Goal: Contribute content: Contribute content

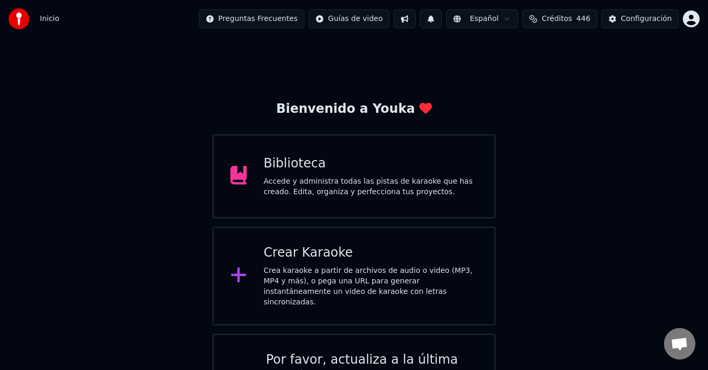
click at [349, 189] on div "Accede y administra todas las pistas de karaoke que has creado. Edita, organiza…" at bounding box center [370, 186] width 214 height 21
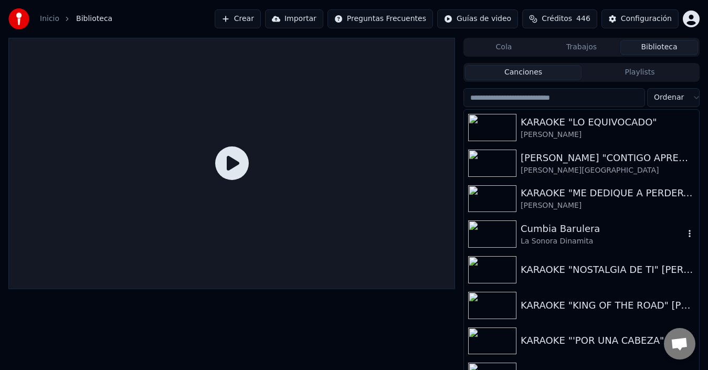
click at [543, 225] on div "Cumbia Barulera" at bounding box center [603, 228] width 164 height 15
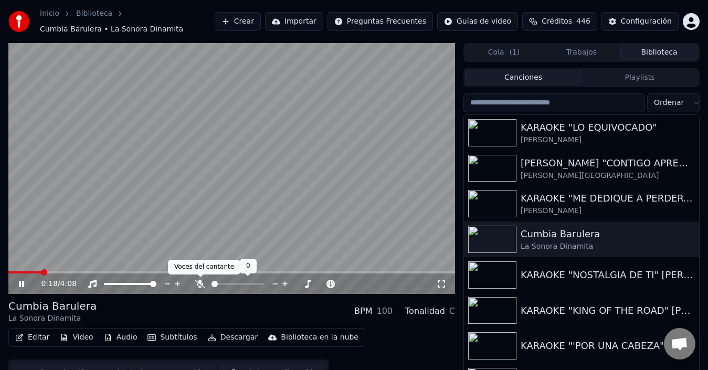
click at [201, 282] on icon at bounding box center [200, 284] width 10 height 8
click at [22, 271] on span at bounding box center [27, 272] width 38 height 2
click at [320, 174] on video at bounding box center [231, 168] width 447 height 251
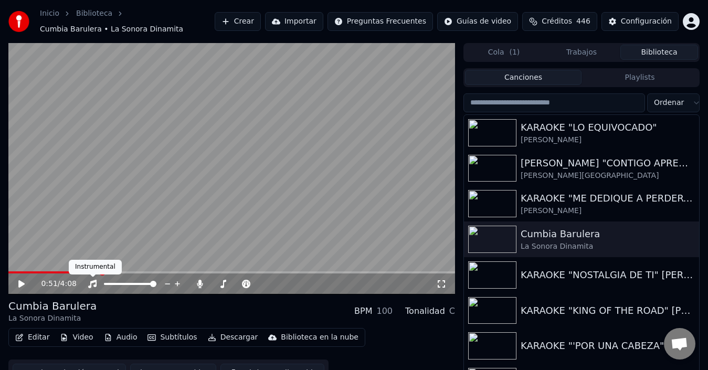
click at [60, 265] on video at bounding box center [231, 168] width 447 height 251
click at [59, 269] on video at bounding box center [231, 168] width 447 height 251
click at [59, 273] on div "0:52 / 4:08" at bounding box center [231, 283] width 447 height 21
click at [61, 274] on div "0:52 / 4:08" at bounding box center [231, 283] width 447 height 21
click at [59, 269] on video at bounding box center [231, 168] width 447 height 251
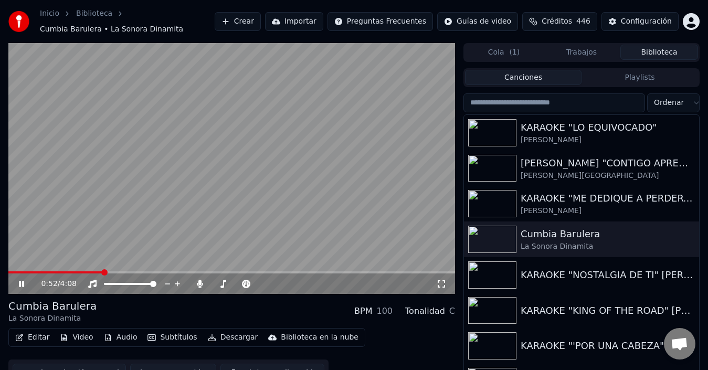
click at [58, 270] on video at bounding box center [231, 168] width 447 height 251
click at [54, 271] on span at bounding box center [30, 272] width 45 height 2
click at [151, 185] on video at bounding box center [231, 168] width 447 height 251
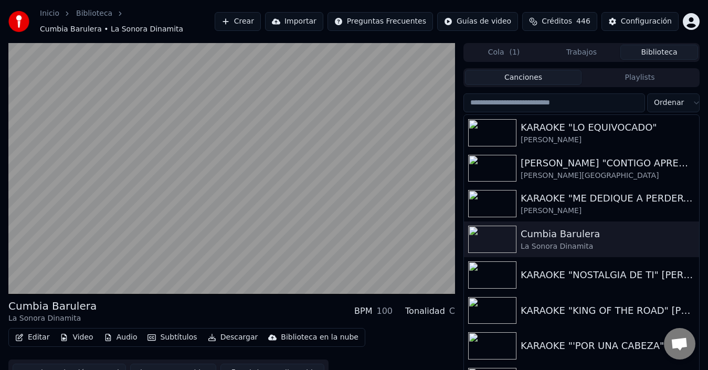
click at [352, 269] on video at bounding box center [231, 168] width 447 height 251
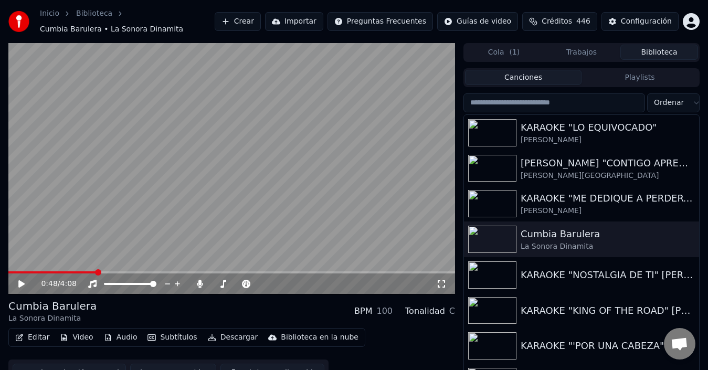
click at [81, 270] on video at bounding box center [231, 168] width 447 height 251
click at [78, 273] on span at bounding box center [43, 272] width 70 height 2
click at [76, 233] on video at bounding box center [231, 168] width 447 height 251
click at [81, 273] on div "Instrumental Instrumental" at bounding box center [95, 267] width 53 height 15
click at [79, 273] on span at bounding box center [48, 272] width 81 height 2
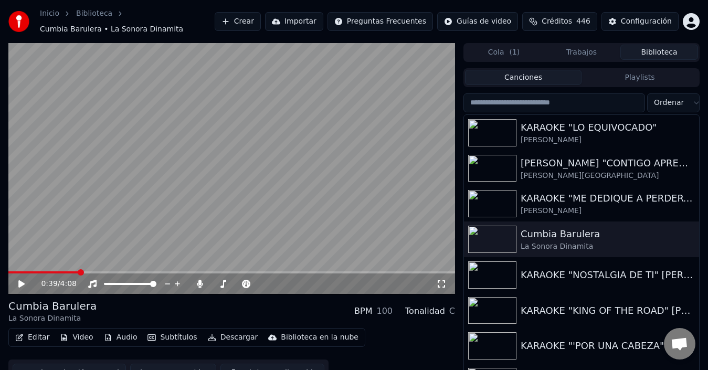
click at [186, 195] on video at bounding box center [231, 168] width 447 height 251
click at [98, 270] on video at bounding box center [231, 168] width 447 height 251
click at [90, 272] on span at bounding box center [49, 272] width 82 height 2
click at [19, 284] on icon at bounding box center [21, 283] width 6 height 7
click at [150, 271] on span at bounding box center [79, 272] width 142 height 2
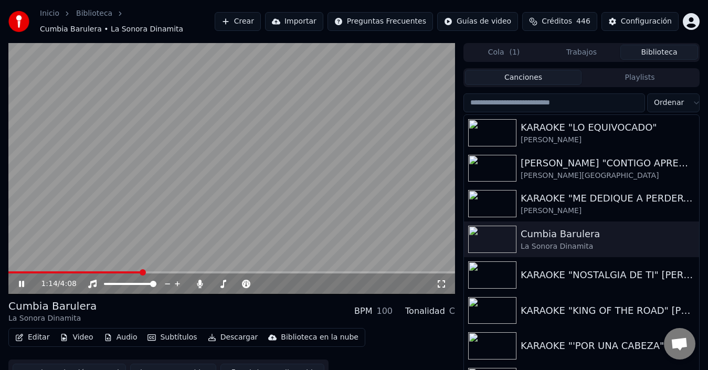
click at [141, 271] on span at bounding box center [74, 272] width 133 height 2
click at [144, 269] on video at bounding box center [231, 168] width 447 height 251
click at [144, 271] on span at bounding box center [76, 272] width 136 height 2
click at [350, 204] on video at bounding box center [231, 168] width 447 height 251
click at [157, 269] on video at bounding box center [231, 168] width 447 height 251
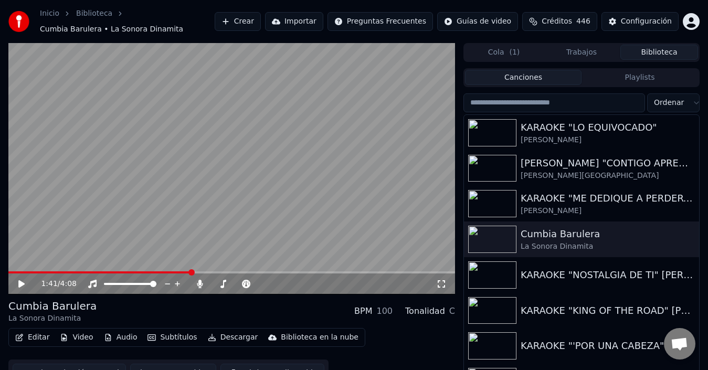
click at [162, 272] on span at bounding box center [99, 272] width 183 height 2
click at [171, 231] on video at bounding box center [231, 168] width 447 height 251
click at [163, 273] on span at bounding box center [85, 272] width 154 height 2
click at [148, 268] on video at bounding box center [231, 168] width 447 height 251
click at [143, 272] on span at bounding box center [86, 272] width 157 height 2
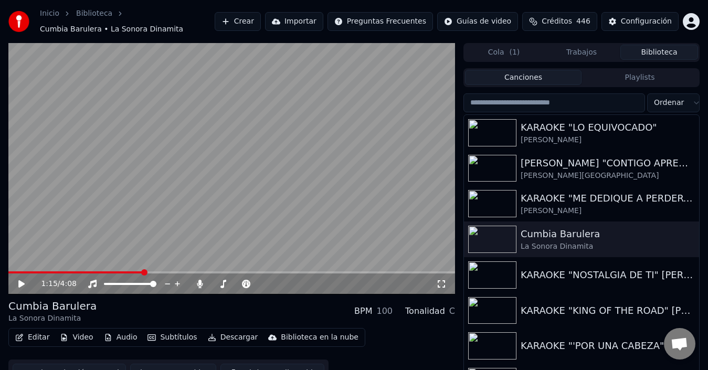
click at [217, 236] on video at bounding box center [231, 168] width 447 height 251
click at [345, 232] on video at bounding box center [231, 168] width 447 height 251
click at [458, 192] on div "2:37 / 4:08 Cumbia Barulera La Sonora Dinamita BPM 100 Tonalidad C Editar Video…" at bounding box center [354, 217] width 708 height 349
click at [274, 273] on div "2:37 / 4:08" at bounding box center [231, 282] width 447 height 23
click at [272, 271] on span at bounding box center [140, 272] width 264 height 2
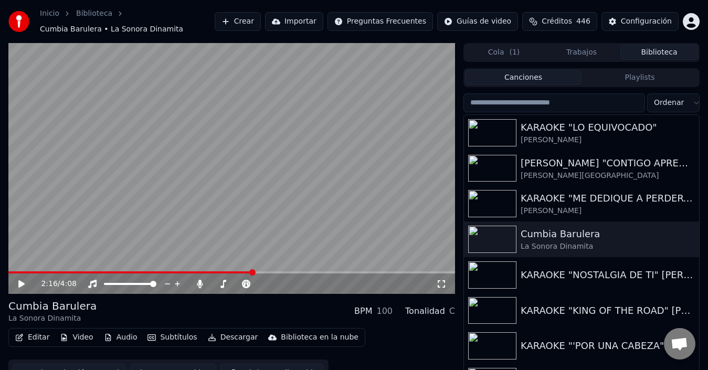
click at [252, 271] on span at bounding box center [130, 272] width 245 height 2
click at [184, 213] on video at bounding box center [231, 168] width 447 height 251
click at [351, 273] on div "3:38 / 4:08" at bounding box center [231, 283] width 447 height 21
click at [351, 271] on span at bounding box center [204, 272] width 393 height 2
click at [374, 272] on span at bounding box center [191, 272] width 366 height 2
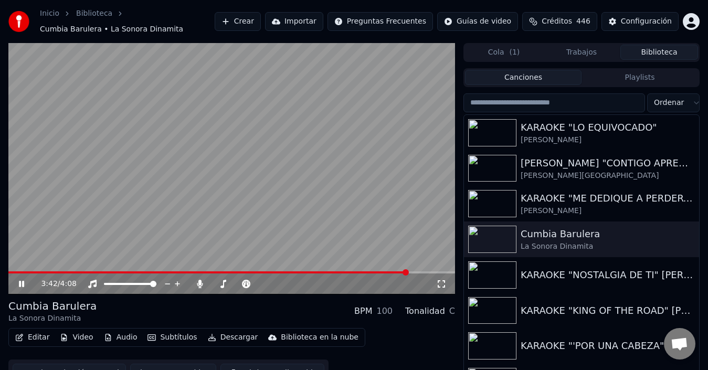
click at [378, 274] on div "3:42 / 4:08" at bounding box center [231, 283] width 447 height 21
click at [378, 273] on span at bounding box center [193, 272] width 370 height 2
click at [293, 184] on video at bounding box center [231, 168] width 447 height 251
click at [323, 236] on video at bounding box center [231, 168] width 447 height 251
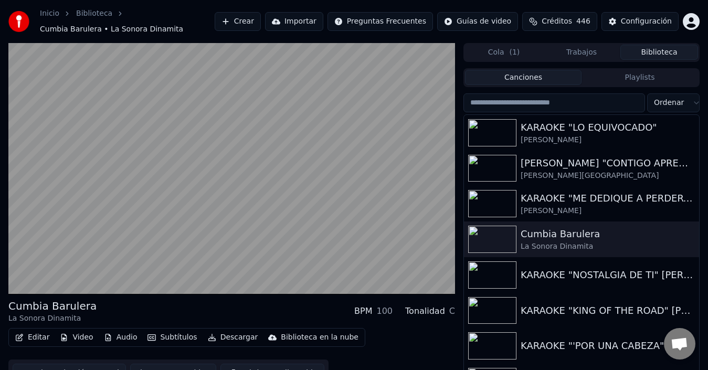
click at [372, 219] on video at bounding box center [231, 168] width 447 height 251
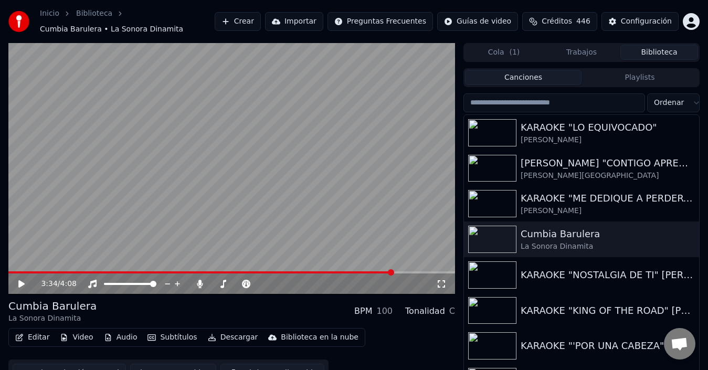
click at [383, 269] on video at bounding box center [231, 168] width 447 height 251
click at [382, 271] on span at bounding box center [200, 272] width 385 height 2
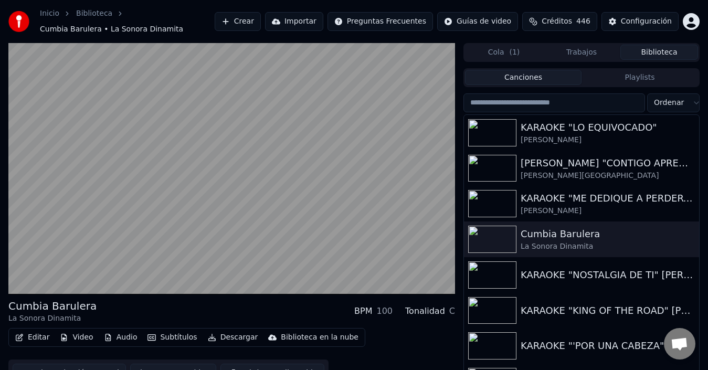
click at [379, 224] on video at bounding box center [231, 168] width 447 height 251
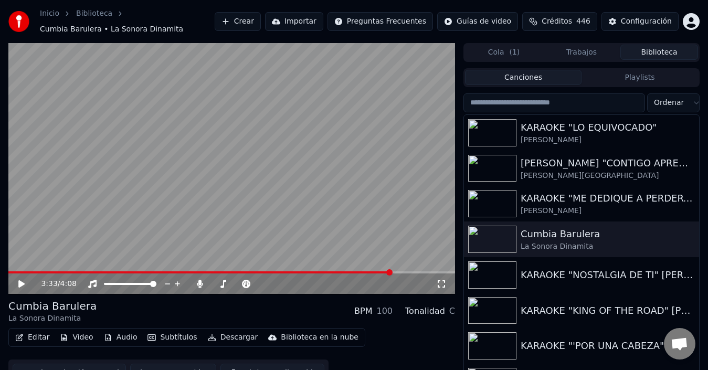
click at [391, 229] on video at bounding box center [231, 168] width 447 height 251
click at [379, 273] on div "3:51 / 4:08" at bounding box center [231, 283] width 447 height 21
click at [379, 273] on span at bounding box center [216, 272] width 417 height 2
click at [32, 337] on button "Editar" at bounding box center [32, 337] width 43 height 15
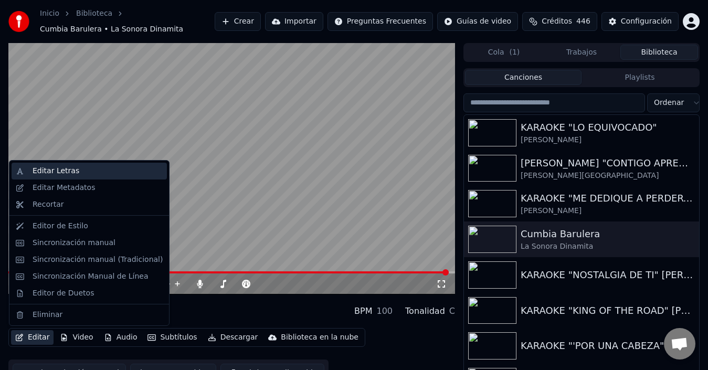
click at [80, 171] on div "Editar Letras" at bounding box center [98, 171] width 130 height 10
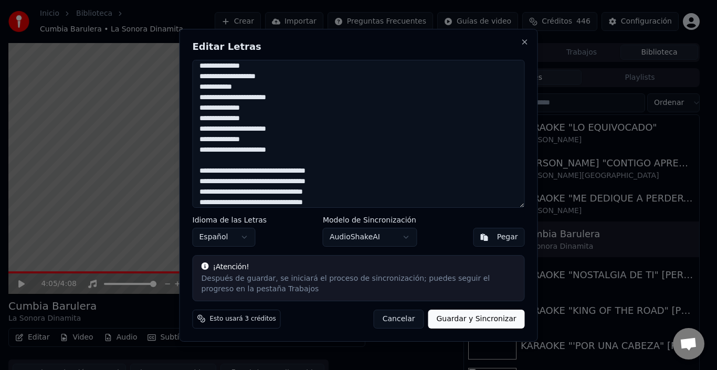
scroll to position [291, 0]
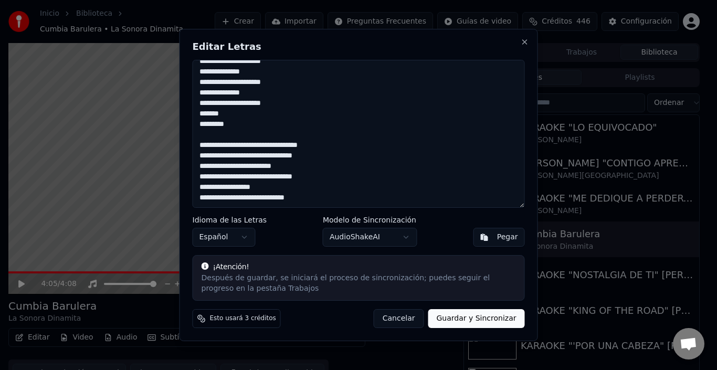
drag, startPoint x: 202, startPoint y: 70, endPoint x: 336, endPoint y: 281, distance: 249.8
click at [337, 281] on div "**********" at bounding box center [358, 185] width 358 height 313
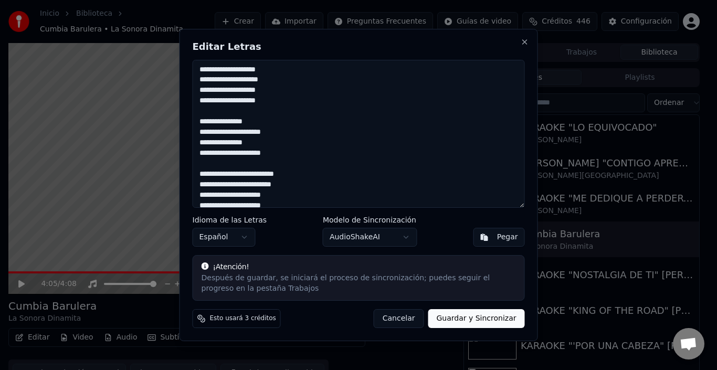
scroll to position [392, 0]
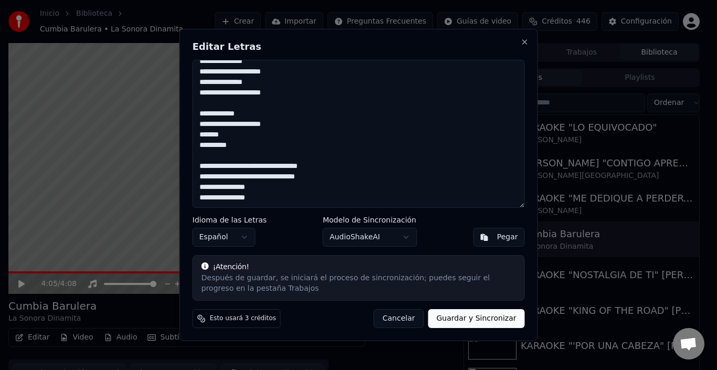
click at [450, 314] on button "Guardar y Sincronizar" at bounding box center [476, 318] width 97 height 19
type textarea "**********"
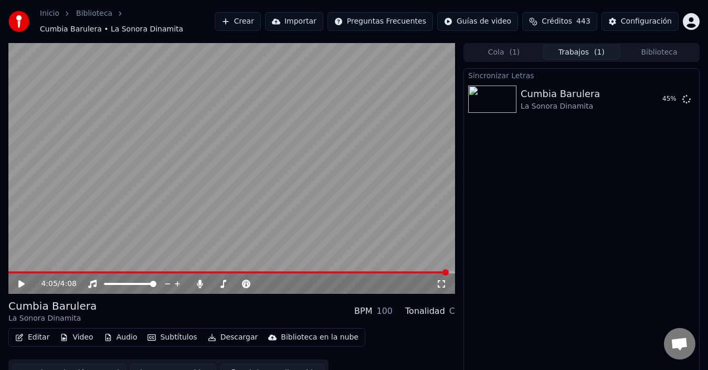
click at [690, 132] on div "Sincronizar Letras Cumbia Barulera La Sonora Dinamita 45 %" at bounding box center [581, 225] width 236 height 314
click at [612, 102] on div "Cumbia Barulera La Sonora Dinamita" at bounding box center [581, 99] width 121 height 25
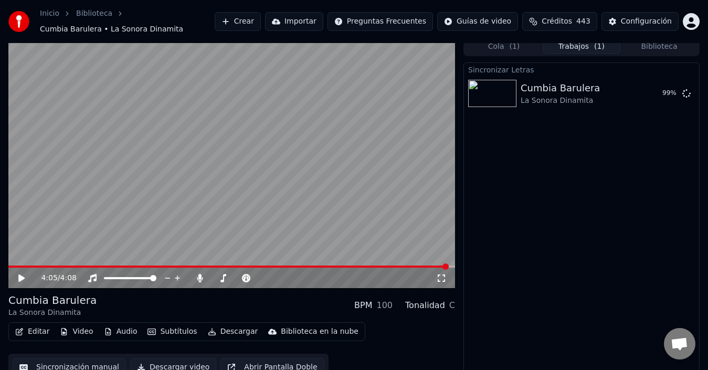
scroll to position [0, 0]
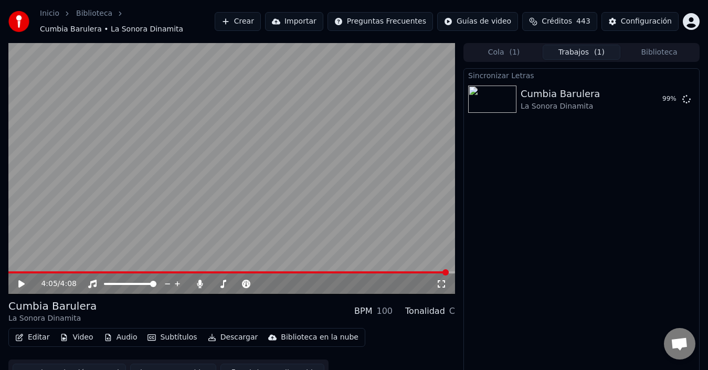
click at [639, 50] on button "Biblioteca" at bounding box center [659, 52] width 78 height 15
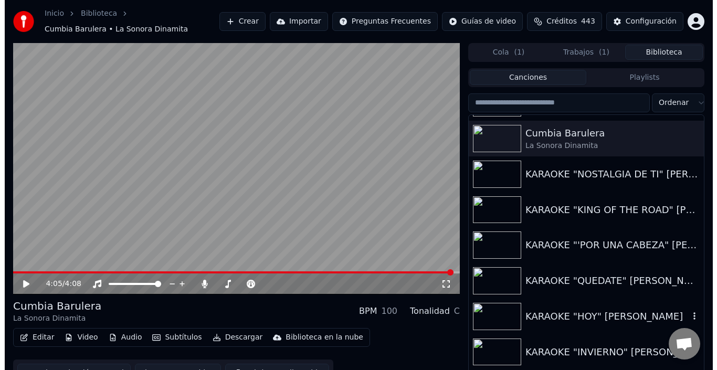
scroll to position [105, 0]
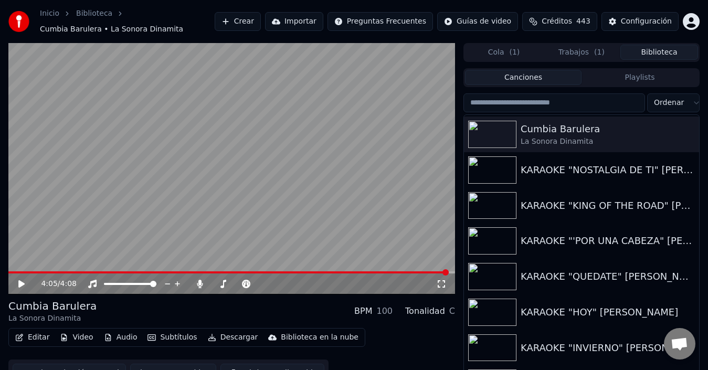
click at [512, 48] on span "( 1 )" at bounding box center [514, 52] width 10 height 10
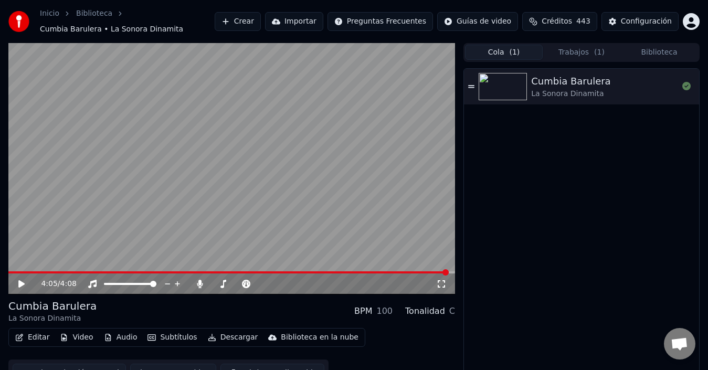
click at [563, 52] on button "Trabajos ( 1 )" at bounding box center [582, 52] width 78 height 15
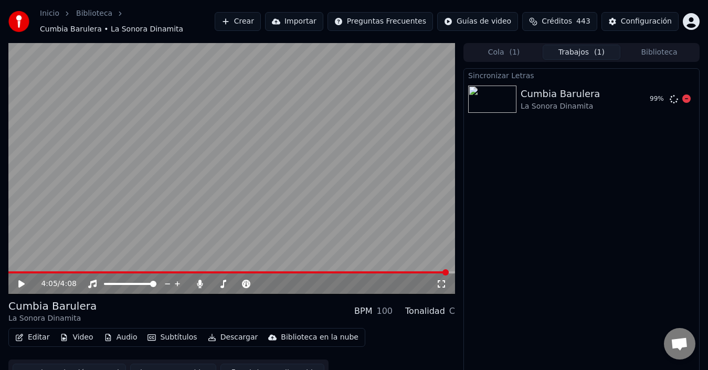
click at [556, 107] on div "La Sonora Dinamita" at bounding box center [560, 106] width 79 height 10
click at [688, 97] on icon at bounding box center [686, 98] width 8 height 8
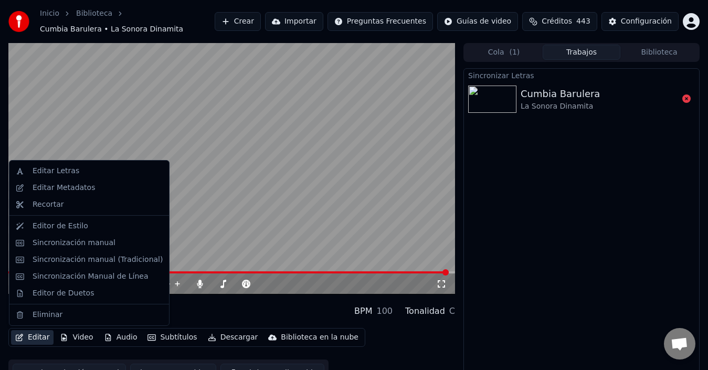
click at [33, 339] on button "Editar" at bounding box center [32, 337] width 43 height 15
click at [89, 165] on div "Editar Letras" at bounding box center [89, 171] width 155 height 17
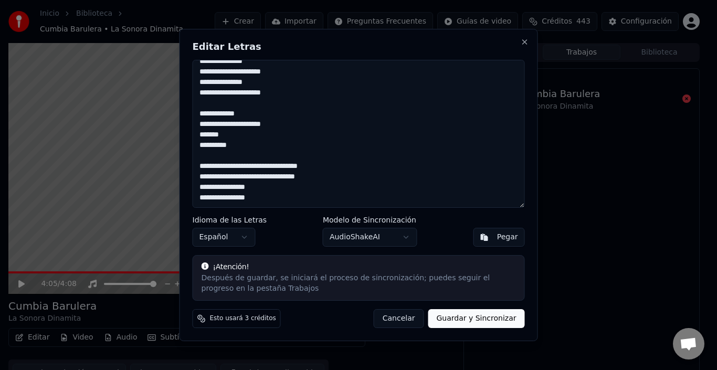
scroll to position [396, 0]
click at [493, 320] on button "Guardar y Sincronizar" at bounding box center [476, 318] width 97 height 19
type textarea "**********"
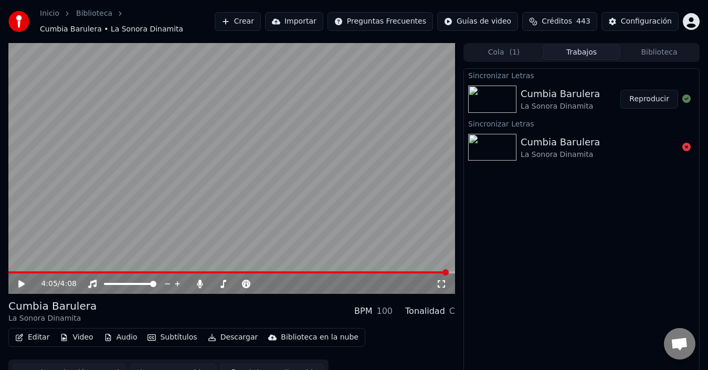
click at [280, 201] on video at bounding box center [231, 168] width 447 height 251
click at [17, 282] on icon at bounding box center [29, 284] width 24 height 8
click at [656, 96] on button "Reproducir" at bounding box center [649, 99] width 58 height 19
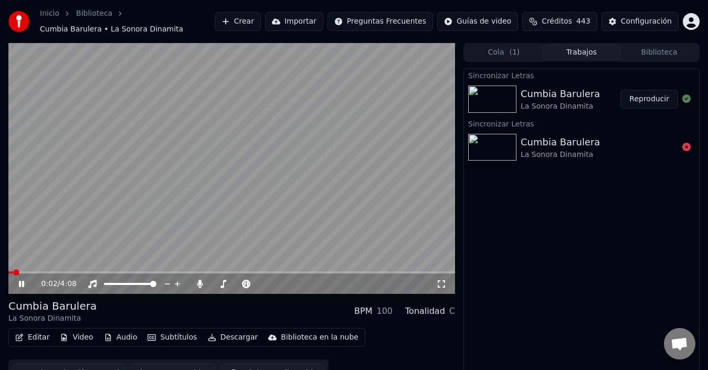
click at [111, 210] on video at bounding box center [231, 168] width 447 height 251
click at [145, 178] on video at bounding box center [231, 168] width 447 height 251
click at [27, 340] on button "Editar" at bounding box center [32, 337] width 43 height 15
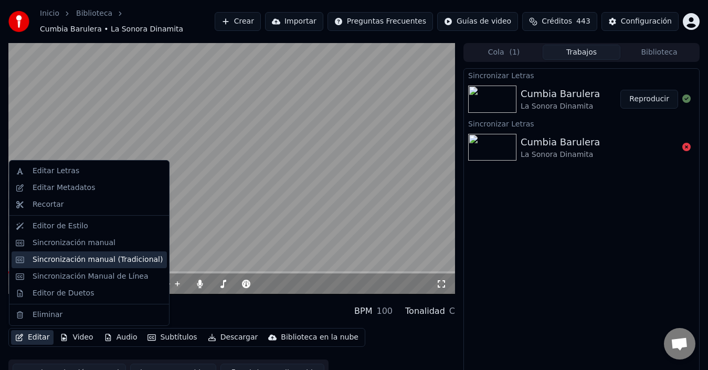
click at [80, 258] on div "Sincronización manual (Tradicional)" at bounding box center [98, 260] width 130 height 10
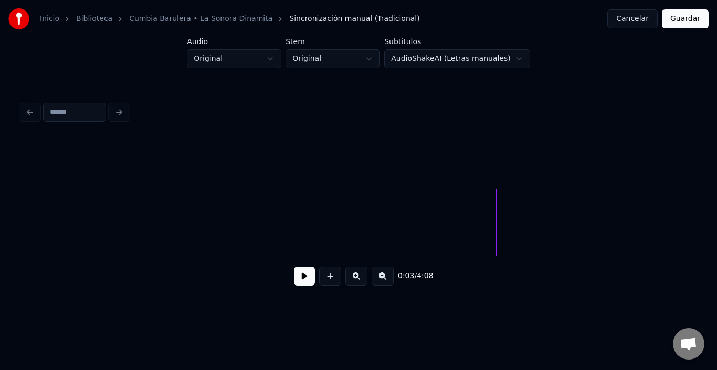
click at [294, 275] on button at bounding box center [304, 276] width 21 height 19
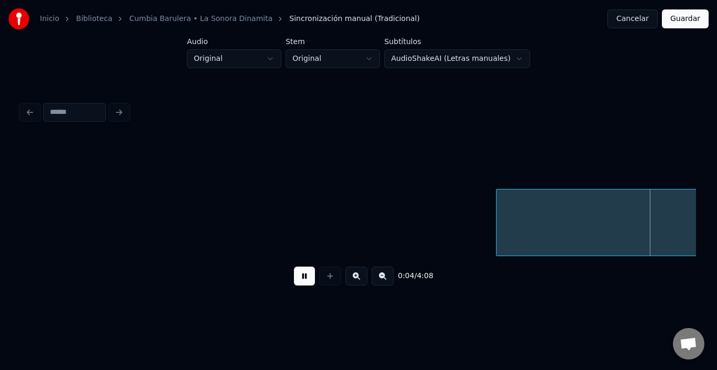
click at [292, 292] on div "0:04 / 4:08" at bounding box center [358, 276] width 675 height 40
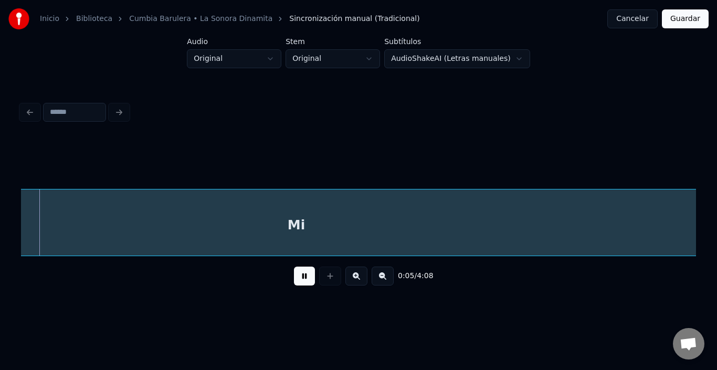
click at [229, 228] on div "Mi" at bounding box center [296, 224] width 951 height 71
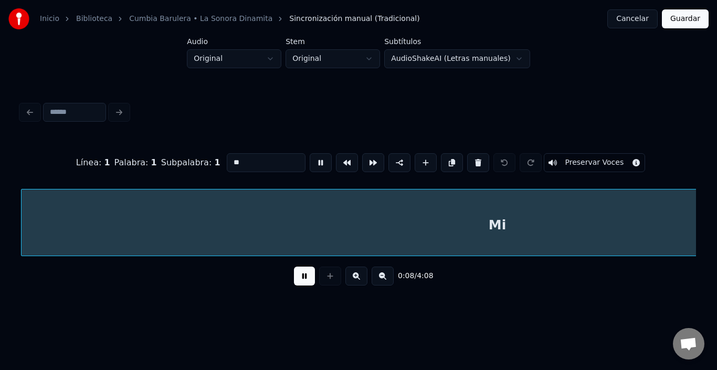
scroll to position [0, 1151]
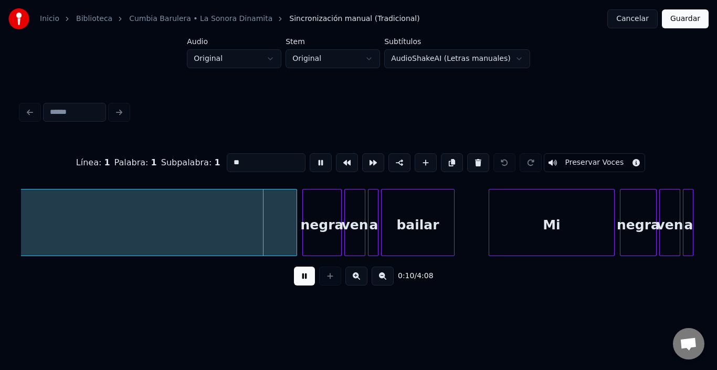
click at [299, 281] on button at bounding box center [304, 276] width 21 height 19
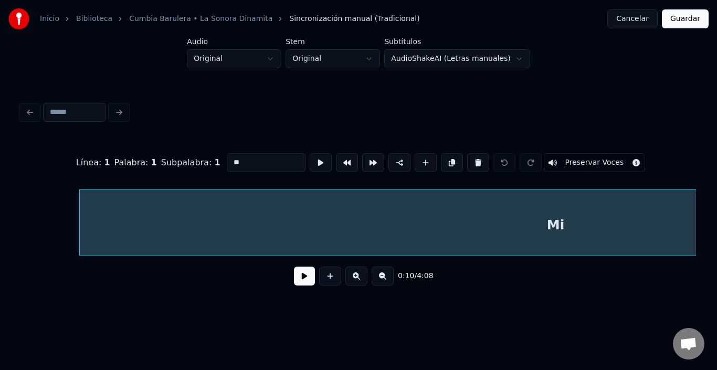
scroll to position [0, 365]
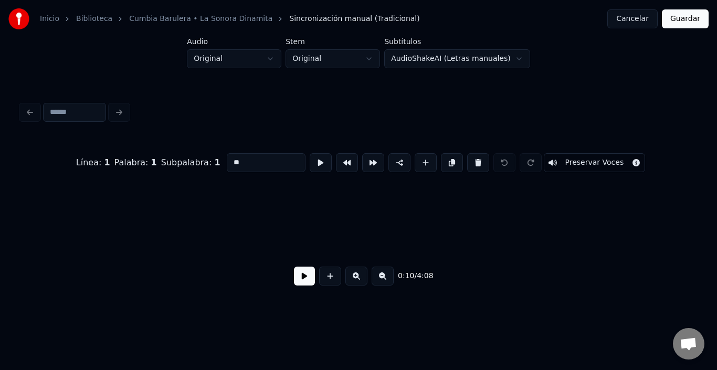
click at [715, 242] on div "Inicio Biblioteca Cumbia Barulera • La Sonora Dinamita Sincronización manual (T…" at bounding box center [358, 153] width 717 height 307
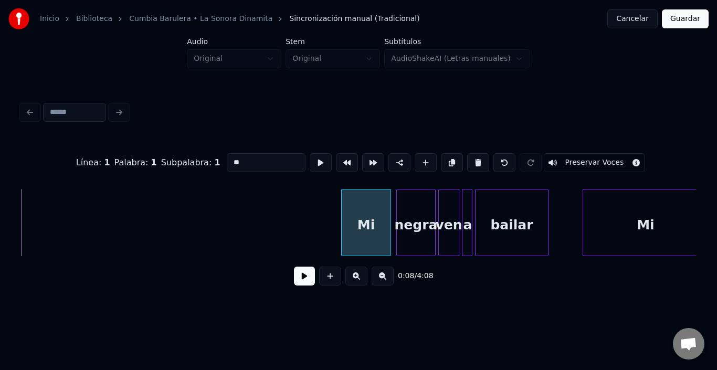
click at [344, 242] on div at bounding box center [343, 222] width 3 height 66
click at [294, 282] on button at bounding box center [304, 276] width 21 height 19
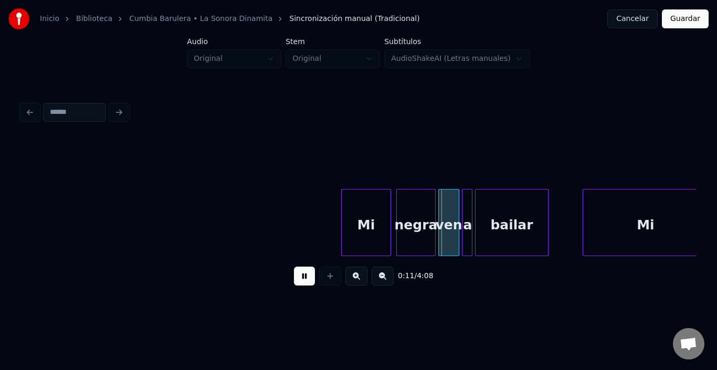
click at [294, 282] on button at bounding box center [304, 276] width 21 height 19
click at [371, 234] on div "Mi" at bounding box center [361, 224] width 49 height 71
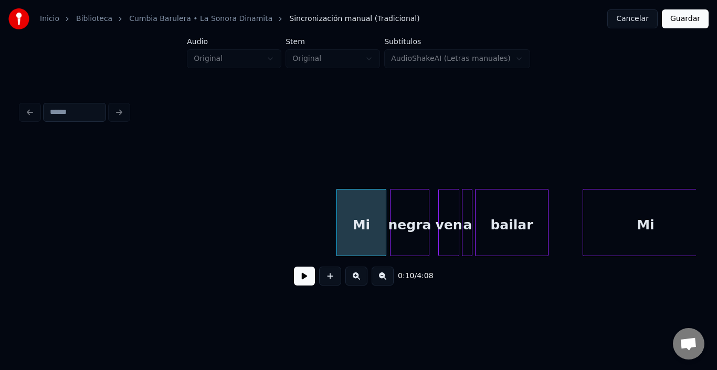
click at [408, 224] on div "negra" at bounding box center [409, 224] width 38 height 71
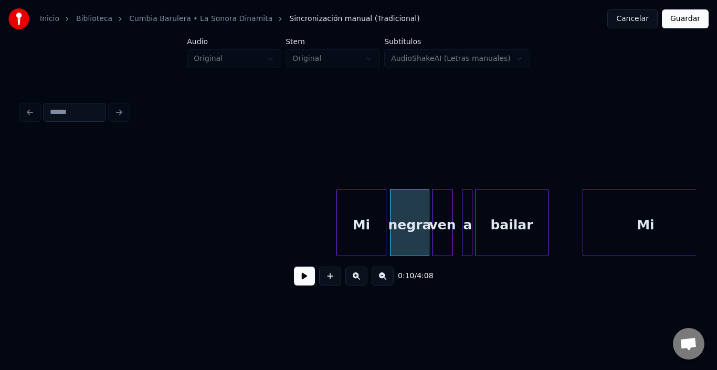
click at [443, 225] on div "ven" at bounding box center [442, 224] width 20 height 71
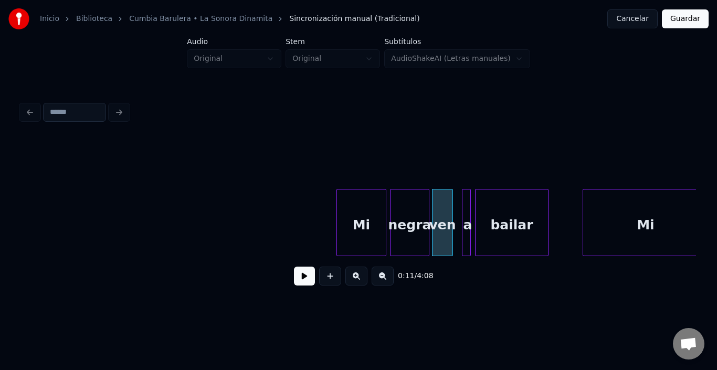
click at [467, 216] on div at bounding box center [468, 222] width 3 height 66
click at [461, 216] on div "a" at bounding box center [463, 224] width 10 height 71
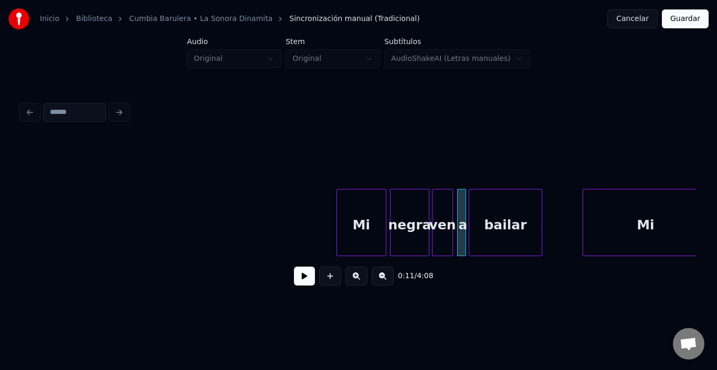
click at [508, 218] on div "bailar" at bounding box center [505, 224] width 72 height 71
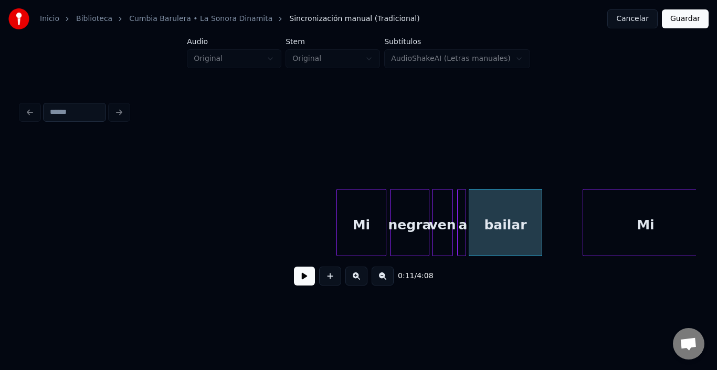
click at [301, 284] on button at bounding box center [304, 276] width 21 height 19
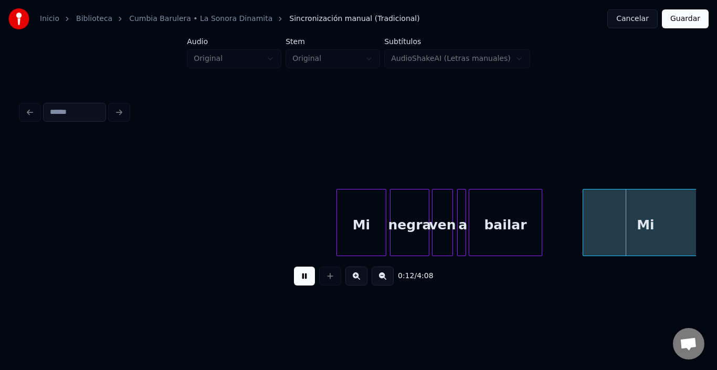
click at [301, 284] on button at bounding box center [304, 276] width 21 height 19
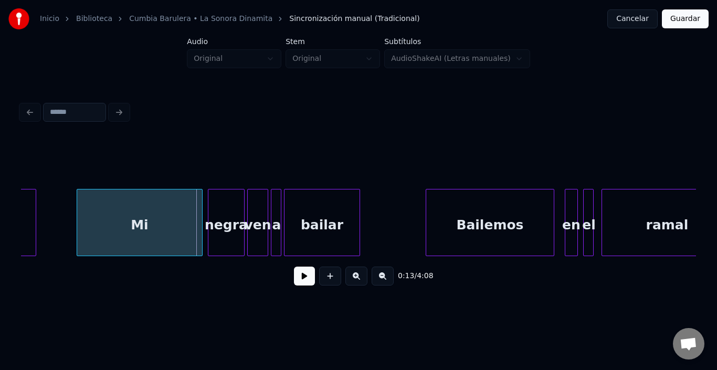
scroll to position [0, 1511]
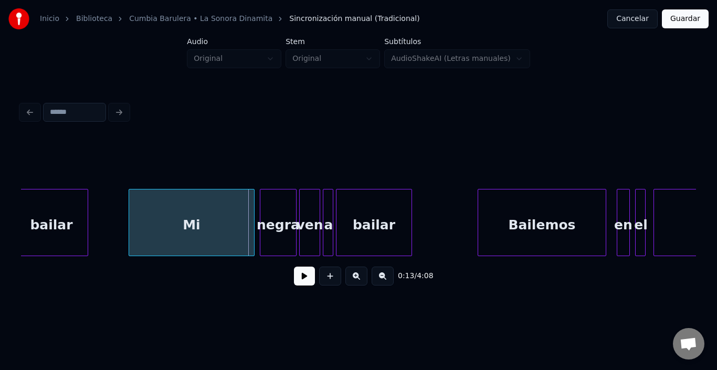
click at [152, 233] on div "Mi" at bounding box center [191, 224] width 125 height 71
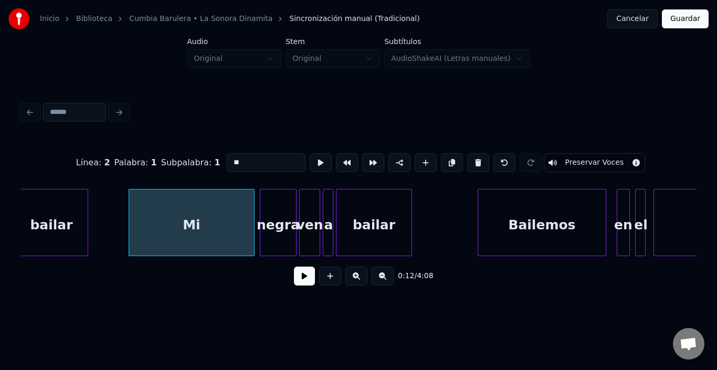
click at [303, 272] on button at bounding box center [304, 276] width 21 height 19
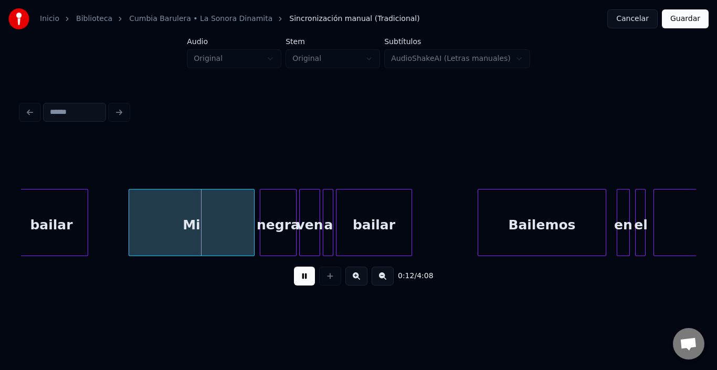
click at [296, 278] on button at bounding box center [304, 276] width 21 height 19
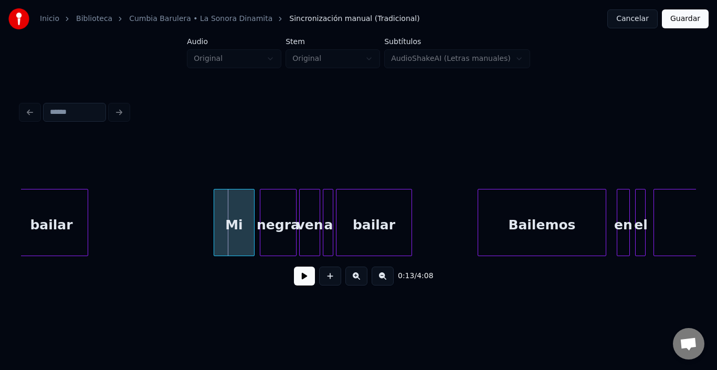
click at [217, 222] on div at bounding box center [215, 222] width 3 height 66
click at [289, 273] on div "0:12 / 4:08" at bounding box center [358, 276] width 658 height 23
click at [297, 274] on button at bounding box center [304, 276] width 21 height 19
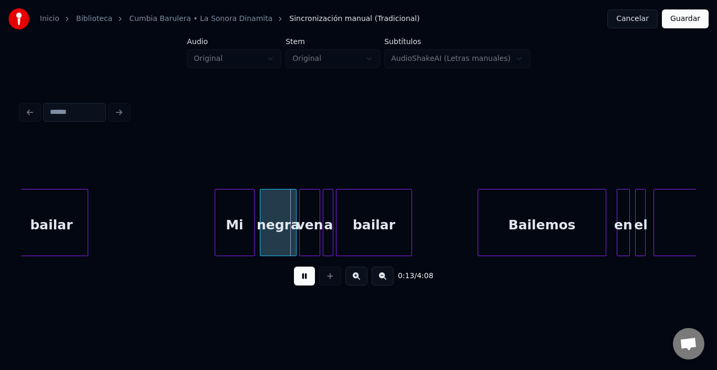
click at [294, 274] on button at bounding box center [304, 276] width 21 height 19
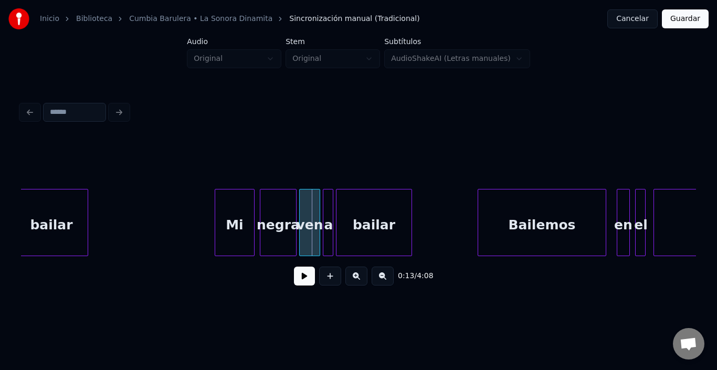
click at [254, 230] on div "Mi" at bounding box center [235, 222] width 40 height 67
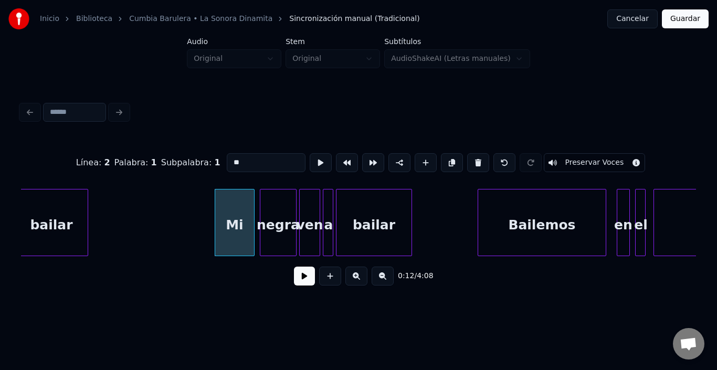
click at [254, 230] on div "Mi" at bounding box center [235, 222] width 40 height 67
click at [250, 230] on div at bounding box center [249, 222] width 3 height 66
click at [262, 225] on div "negra" at bounding box center [273, 224] width 36 height 71
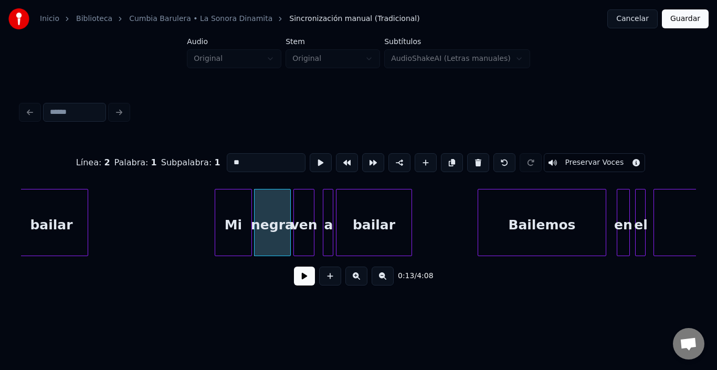
click at [302, 213] on div "ven" at bounding box center [304, 224] width 20 height 71
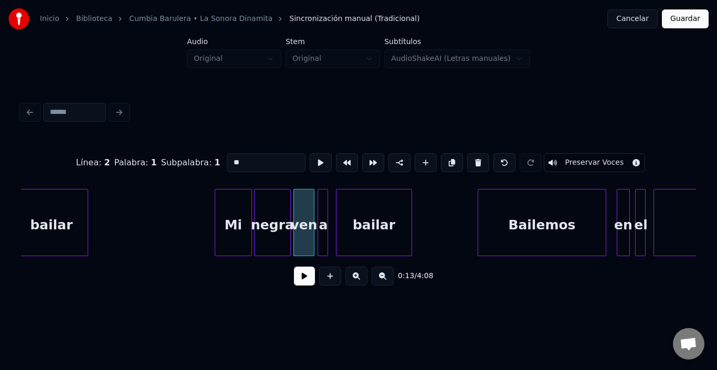
click at [322, 199] on div "a" at bounding box center [323, 224] width 10 height 71
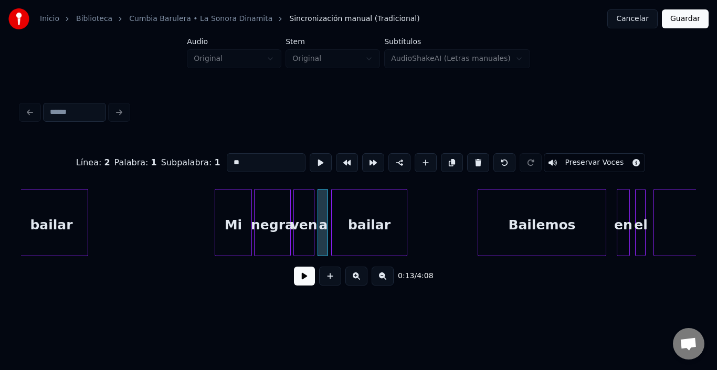
click at [353, 211] on div "bailar" at bounding box center [369, 224] width 75 height 71
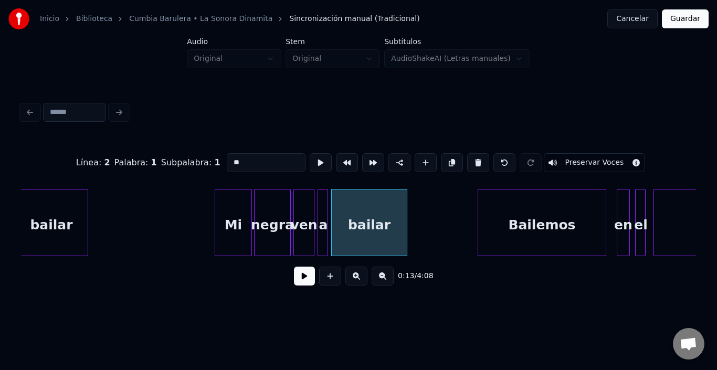
click at [353, 211] on div "bailar" at bounding box center [369, 224] width 75 height 71
click at [310, 162] on button at bounding box center [321, 162] width 22 height 19
click at [375, 220] on div at bounding box center [376, 222] width 3 height 66
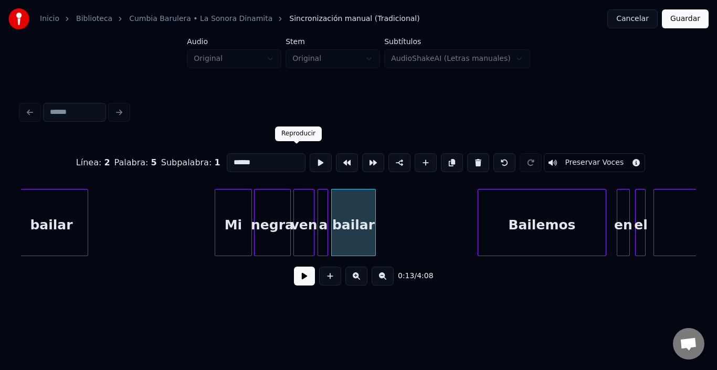
click at [310, 153] on button at bounding box center [321, 162] width 22 height 19
click at [49, 234] on div "bailar" at bounding box center [51, 224] width 72 height 71
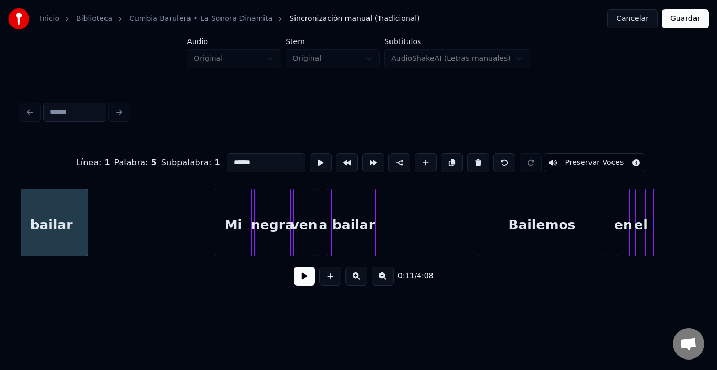
scroll to position [0, 1505]
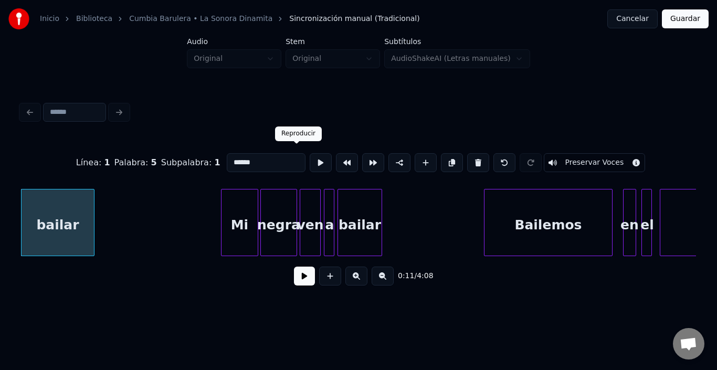
click at [310, 155] on button at bounding box center [321, 162] width 22 height 19
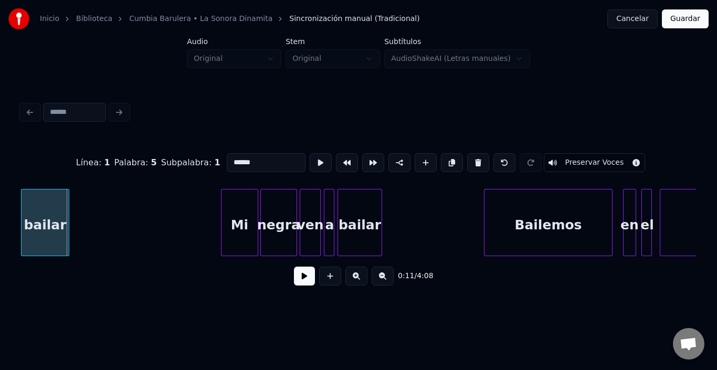
click at [68, 222] on div at bounding box center [67, 222] width 3 height 66
click at [560, 221] on div "Bailemos" at bounding box center [548, 224] width 128 height 71
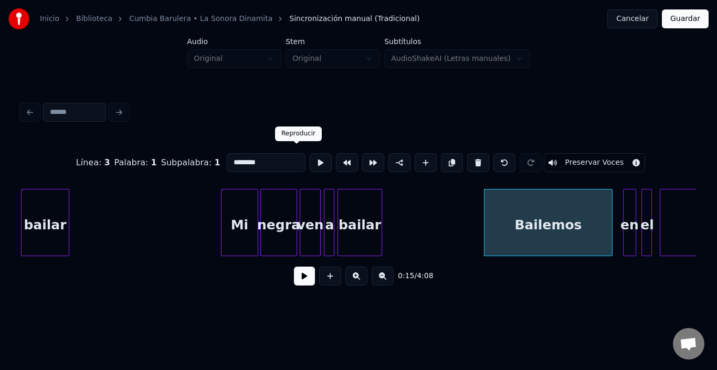
click at [280, 160] on div "Línea : 3 Palabra : 1 Subpalabra : 1 ******** Preservar Voces" at bounding box center [358, 162] width 675 height 52
click at [336, 155] on button at bounding box center [347, 162] width 22 height 19
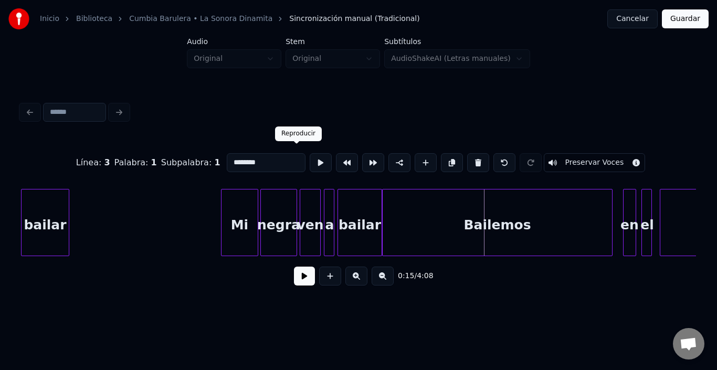
click at [310, 157] on button at bounding box center [321, 162] width 22 height 19
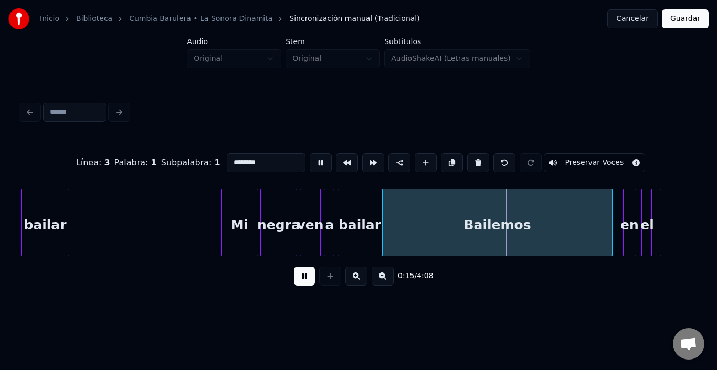
click at [310, 157] on button at bounding box center [321, 162] width 22 height 19
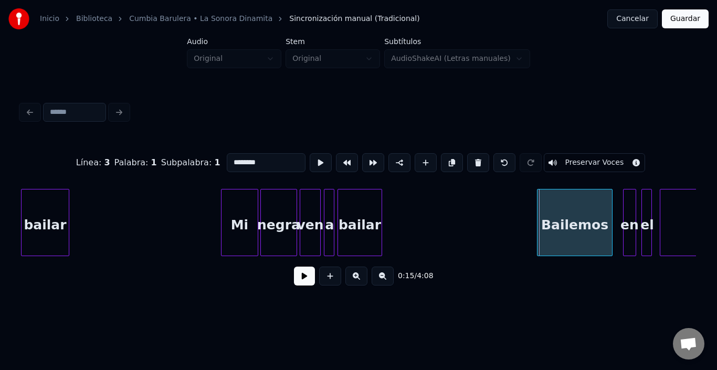
click at [540, 222] on div at bounding box center [538, 222] width 3 height 66
click at [310, 162] on button at bounding box center [321, 162] width 22 height 19
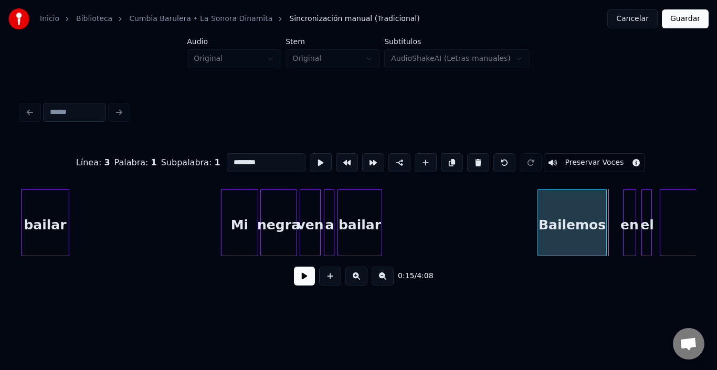
click at [603, 213] on div at bounding box center [604, 222] width 3 height 66
click at [616, 203] on div "en" at bounding box center [616, 224] width 12 height 71
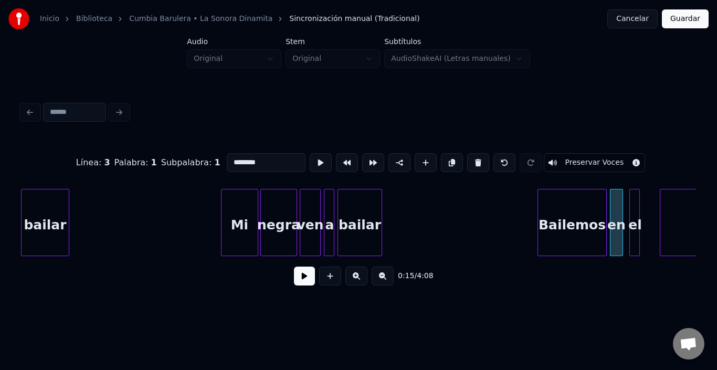
click at [634, 203] on div "el" at bounding box center [635, 224] width 10 height 71
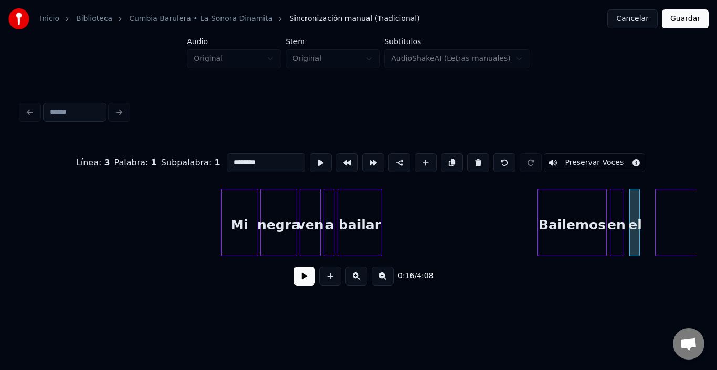
scroll to position [0, 1597]
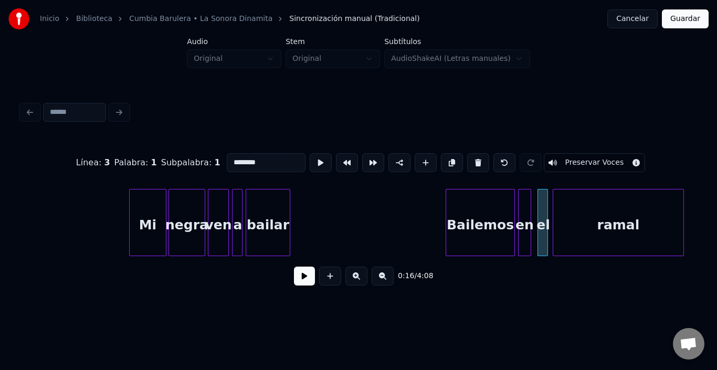
click at [666, 219] on div "ramal" at bounding box center [618, 224] width 130 height 71
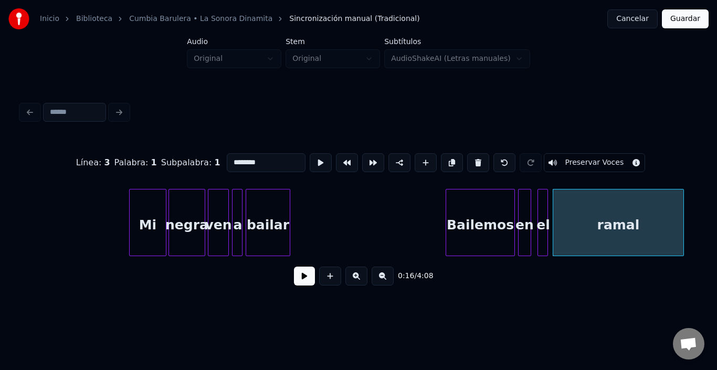
click at [650, 221] on div "ramal" at bounding box center [618, 224] width 130 height 71
type input "*****"
click at [310, 157] on button at bounding box center [321, 162] width 22 height 19
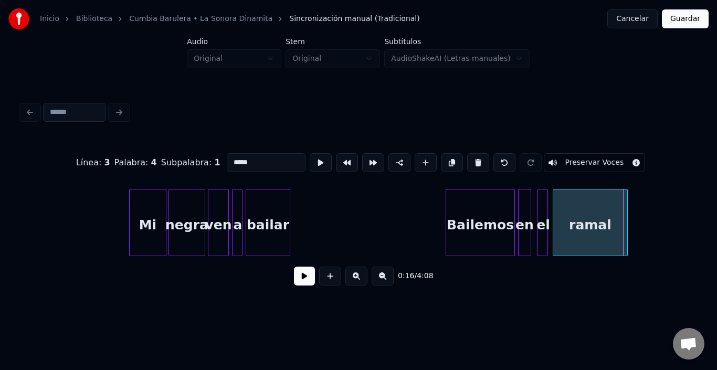
click at [626, 227] on div at bounding box center [625, 222] width 3 height 66
click at [687, 20] on button "Guardar" at bounding box center [685, 18] width 47 height 19
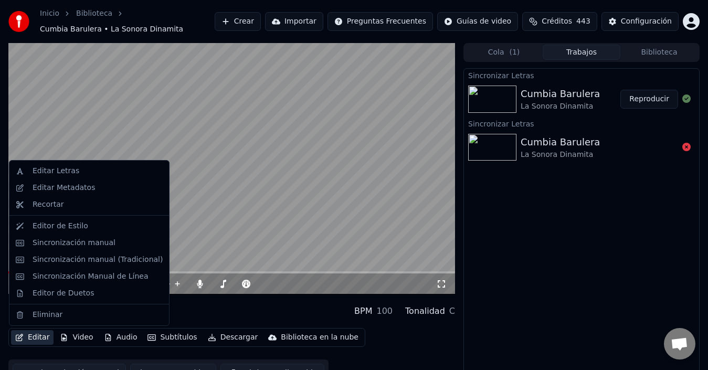
click at [44, 333] on button "Editar" at bounding box center [32, 337] width 43 height 15
click at [71, 193] on div "Editar Metadatos" at bounding box center [89, 187] width 155 height 17
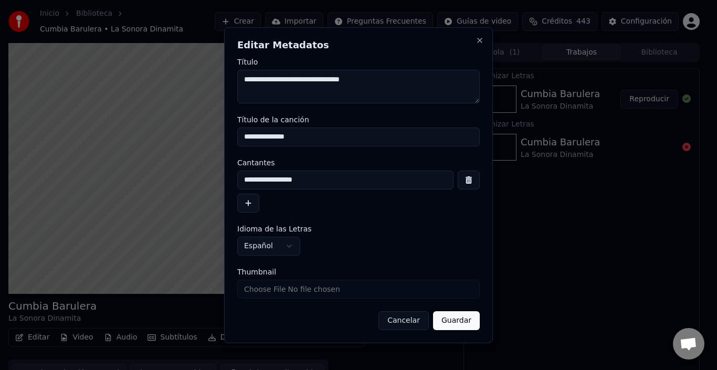
drag, startPoint x: 244, startPoint y: 80, endPoint x: 626, endPoint y: 43, distance: 384.3
click at [626, 43] on body "**********" at bounding box center [354, 185] width 708 height 370
type textarea "**********"
drag, startPoint x: 319, startPoint y: 141, endPoint x: 229, endPoint y: 140, distance: 89.2
click at [229, 140] on div "**********" at bounding box center [358, 185] width 269 height 316
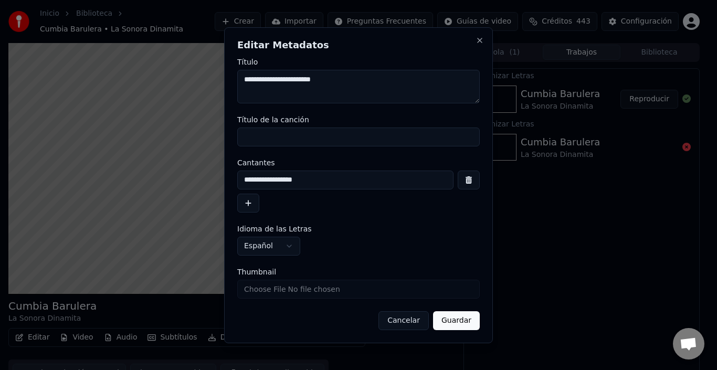
click at [460, 323] on button "Guardar" at bounding box center [456, 320] width 47 height 19
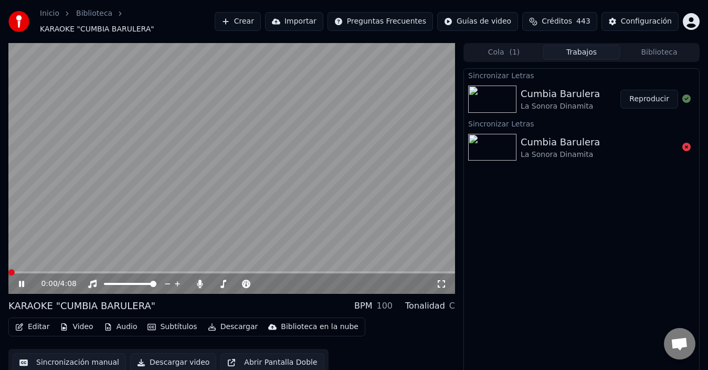
click at [8, 276] on span at bounding box center [11, 272] width 6 height 6
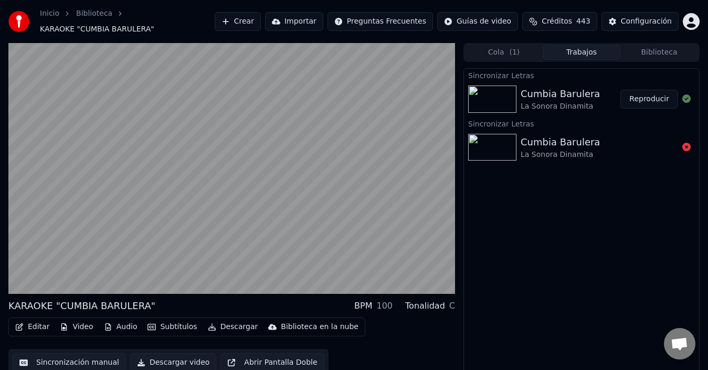
click at [214, 217] on video at bounding box center [231, 168] width 447 height 251
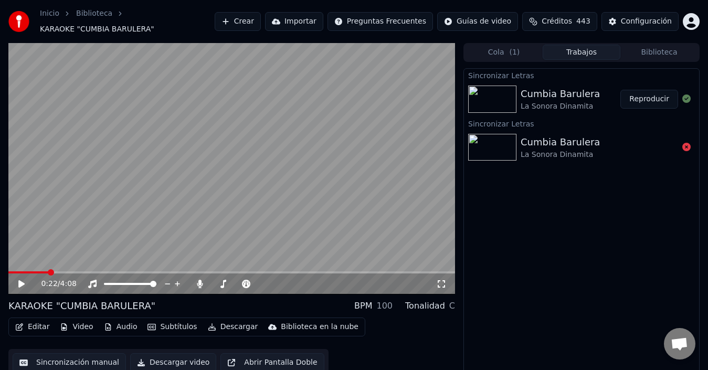
click at [229, 24] on button "Crear" at bounding box center [238, 21] width 46 height 19
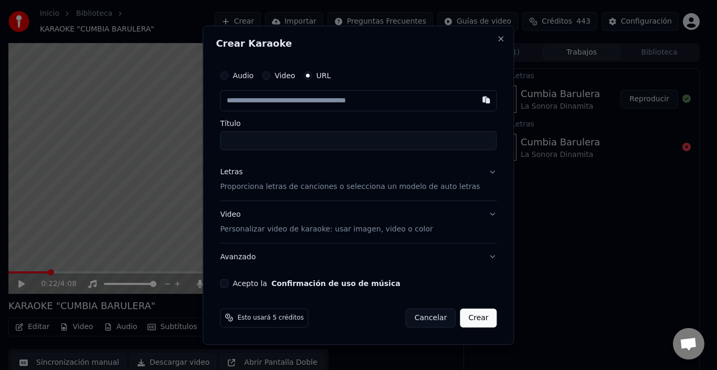
type input "**********"
click at [466, 318] on button "Crear" at bounding box center [478, 317] width 37 height 19
type input "**********"
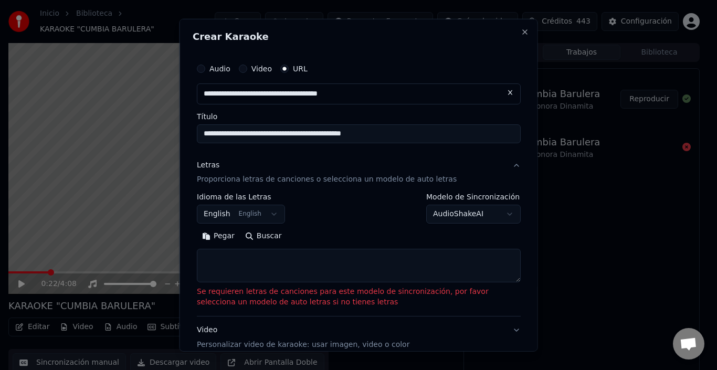
click at [219, 212] on button "English English" at bounding box center [241, 214] width 88 height 19
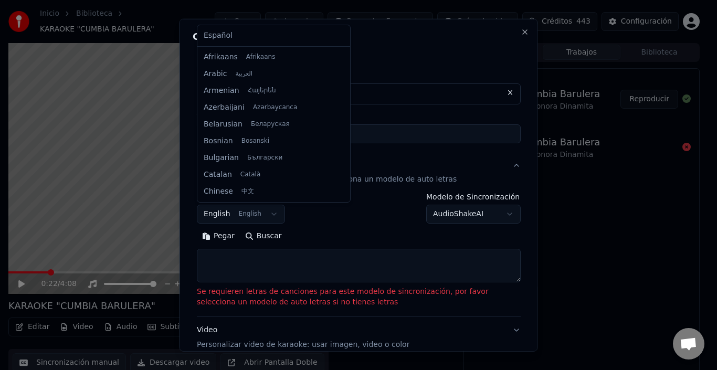
click at [266, 217] on body "**********" at bounding box center [354, 185] width 708 height 370
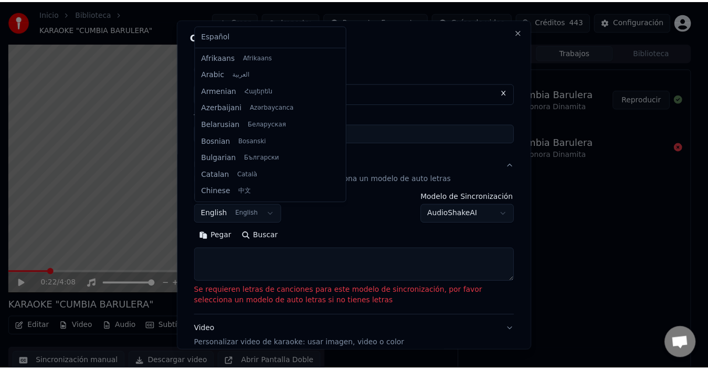
scroll to position [84, 0]
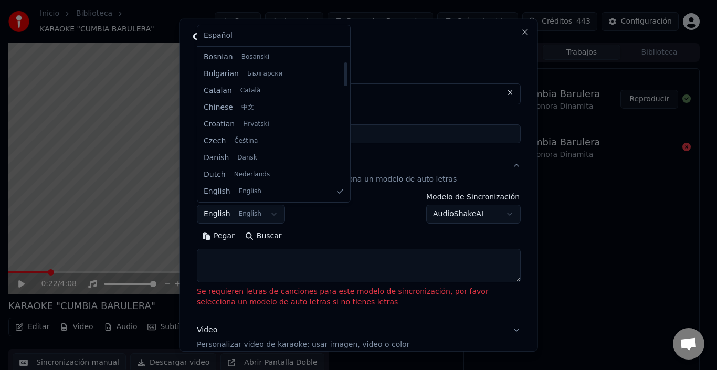
select select "**"
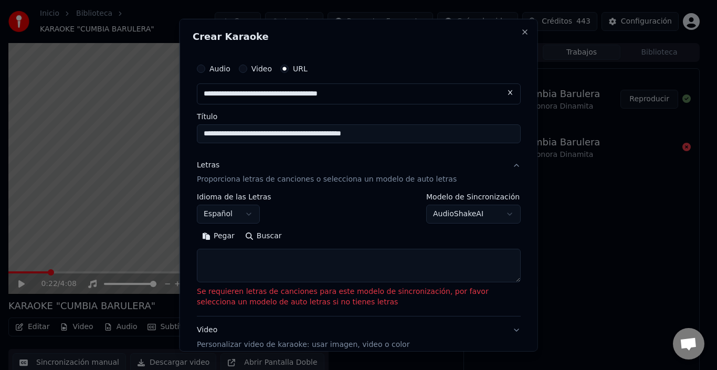
click at [453, 218] on body "**********" at bounding box center [354, 185] width 708 height 370
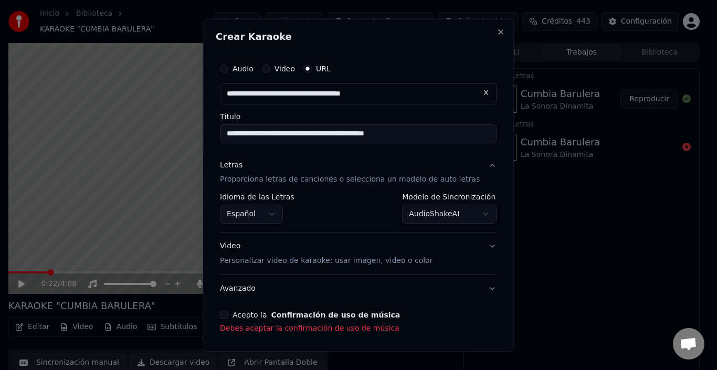
click at [228, 319] on button "Acepto la Confirmación de uso de música" at bounding box center [224, 315] width 8 height 8
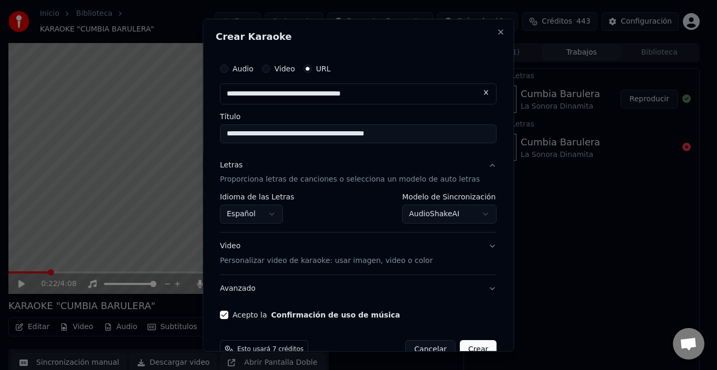
click at [473, 347] on button "Crear" at bounding box center [478, 349] width 37 height 19
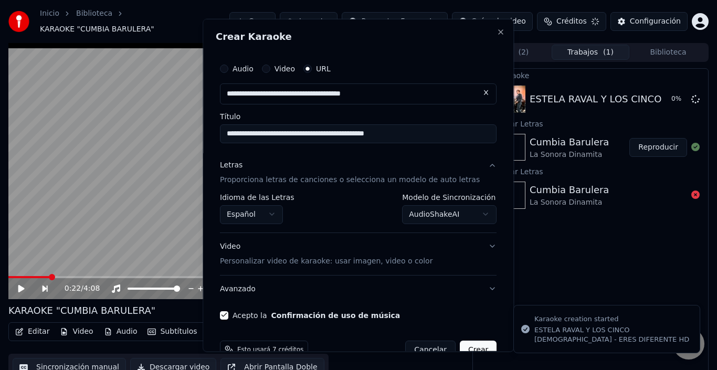
select select "**********"
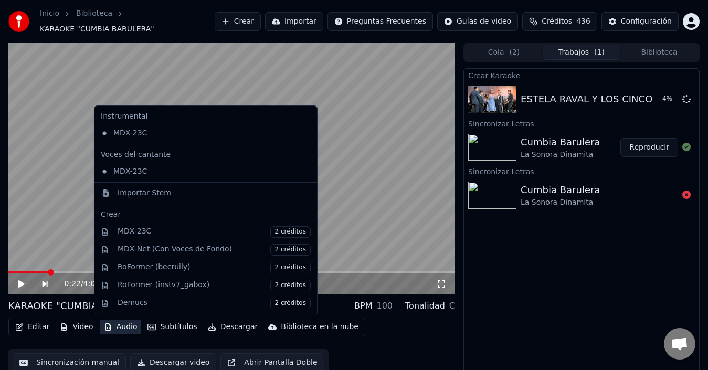
click at [123, 326] on button "Audio" at bounding box center [121, 327] width 42 height 15
click at [365, 264] on video at bounding box center [231, 168] width 447 height 251
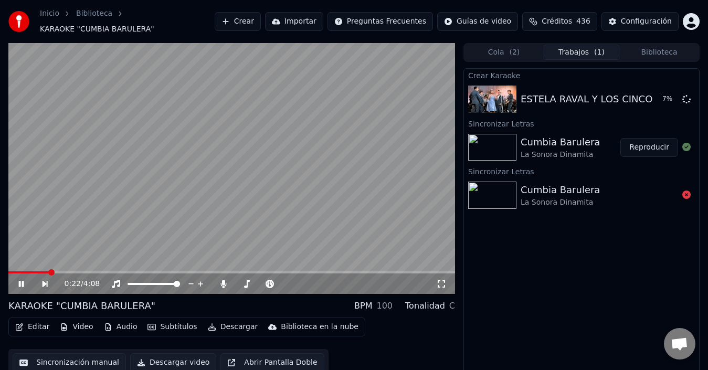
click at [229, 178] on video at bounding box center [231, 168] width 447 height 251
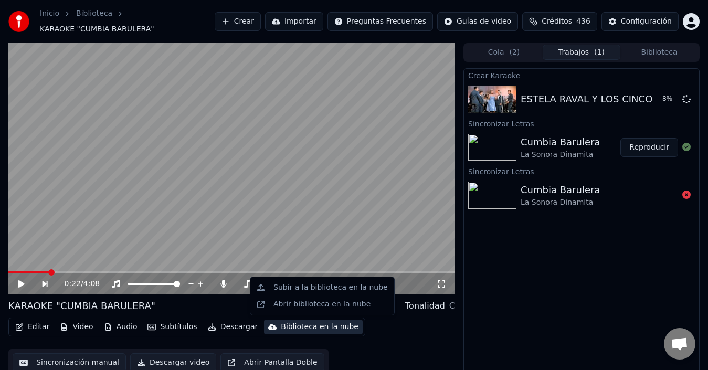
click at [281, 329] on div "Biblioteca en la nube" at bounding box center [320, 327] width 78 height 10
click at [280, 308] on div "Abrir biblioteca en la nube" at bounding box center [321, 304] width 97 height 10
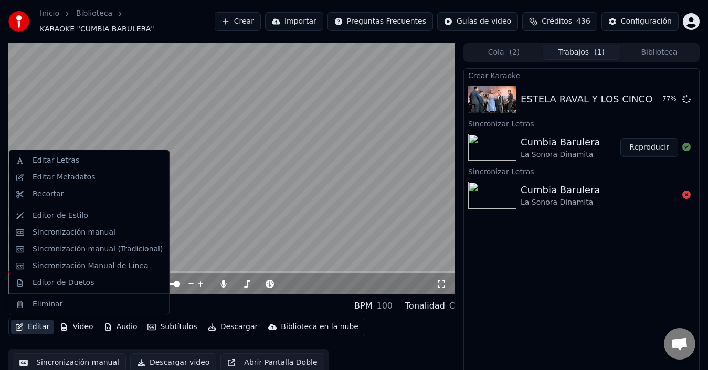
click at [24, 326] on button "Editar" at bounding box center [32, 327] width 43 height 15
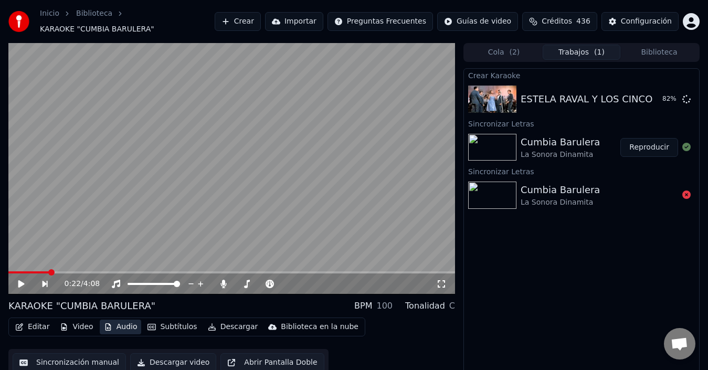
click at [113, 326] on button "Audio" at bounding box center [121, 327] width 42 height 15
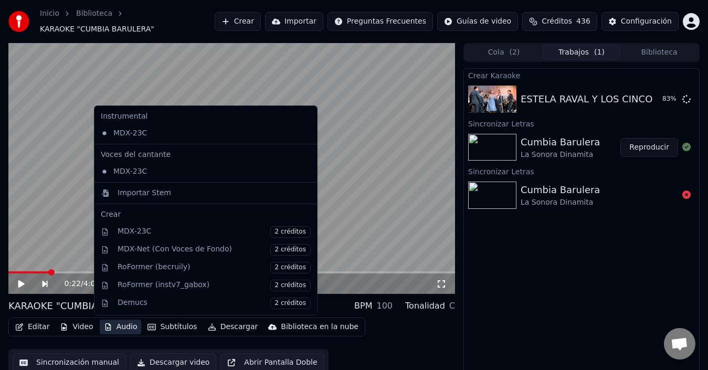
click at [113, 326] on button "Audio" at bounding box center [121, 327] width 42 height 15
click at [481, 267] on div "Crear Karaoke ESTELA RAVAL Y LOS CINCO [DEMOGRAPHIC_DATA] - ERES DIFERENTE HD 8…" at bounding box center [581, 225] width 236 height 314
